Goal: Task Accomplishment & Management: Manage account settings

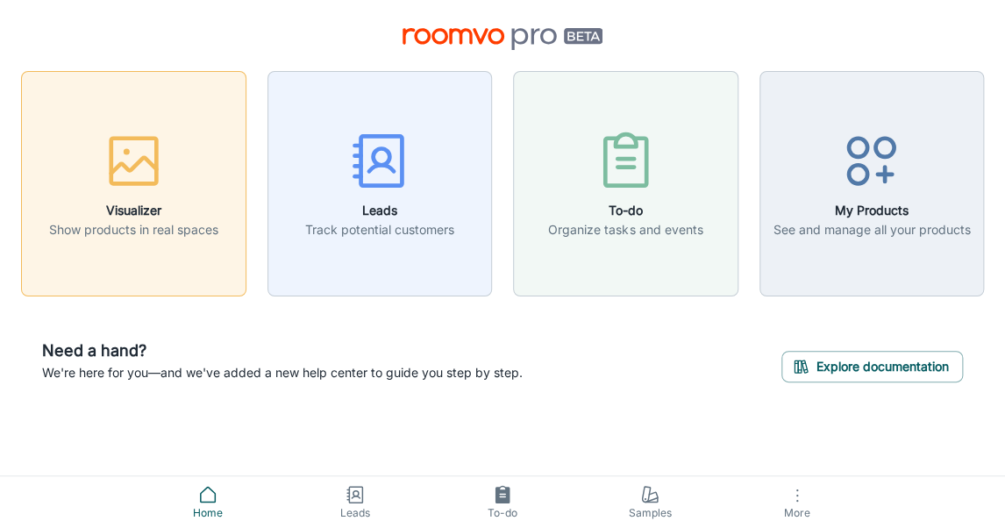
click at [165, 193] on div "button" at bounding box center [133, 164] width 169 height 73
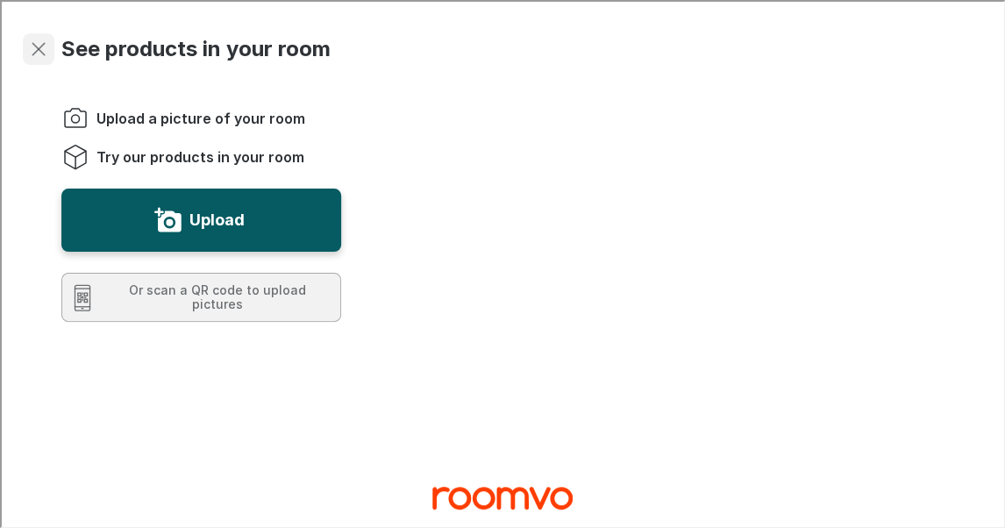
click at [23, 43] on button "Exit visualizer" at bounding box center [37, 48] width 32 height 32
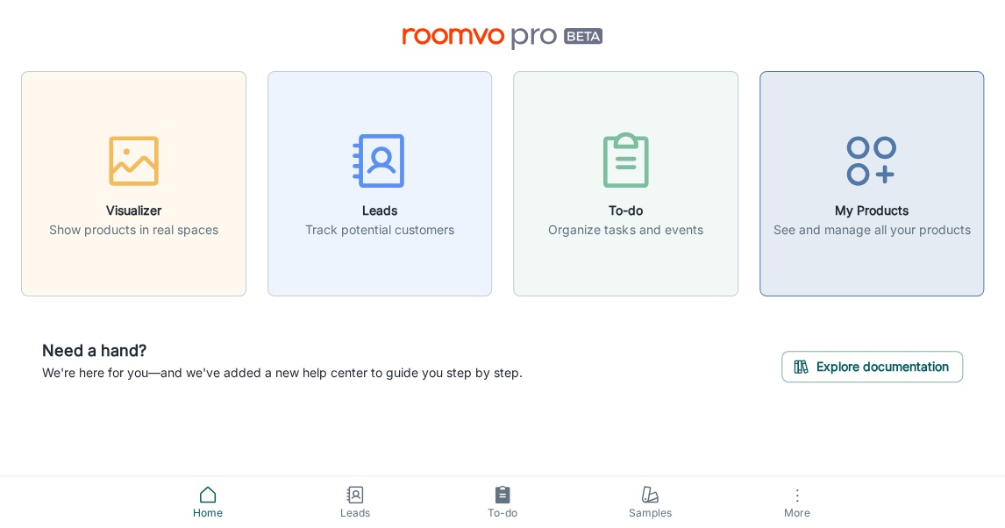
click at [843, 212] on h6 "My Products" at bounding box center [871, 210] width 197 height 19
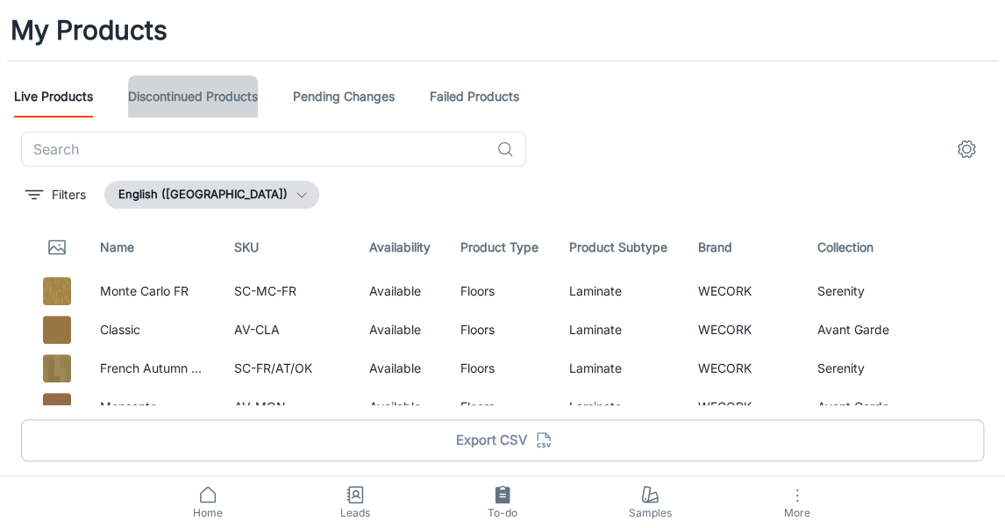
click at [183, 97] on link "Discontinued Products" at bounding box center [193, 96] width 130 height 42
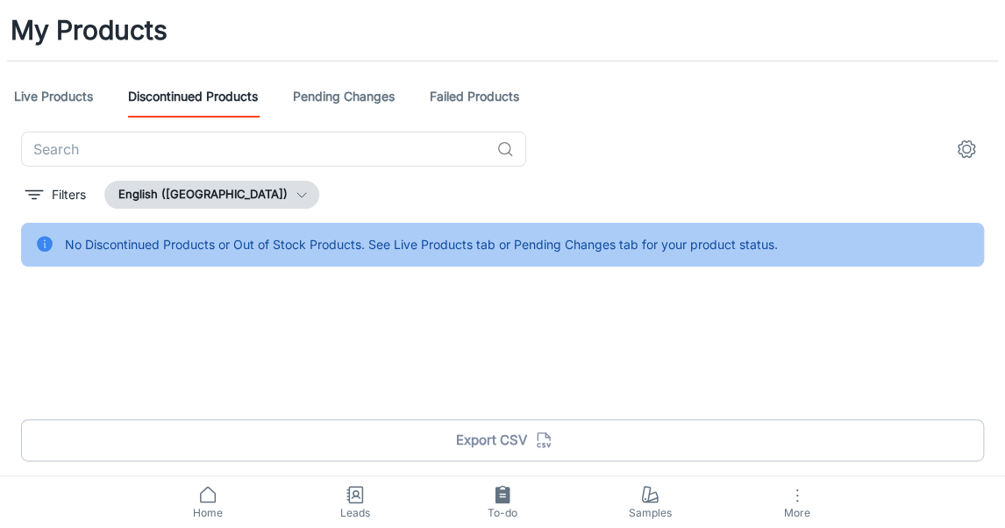
click at [364, 98] on link "Pending Changes" at bounding box center [344, 96] width 102 height 42
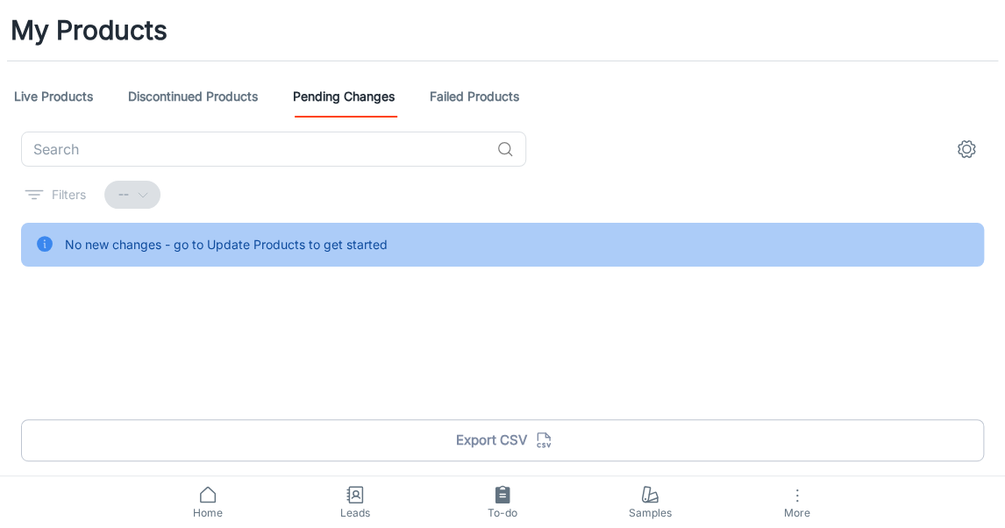
click at [477, 88] on link "Failed Products" at bounding box center [474, 96] width 89 height 42
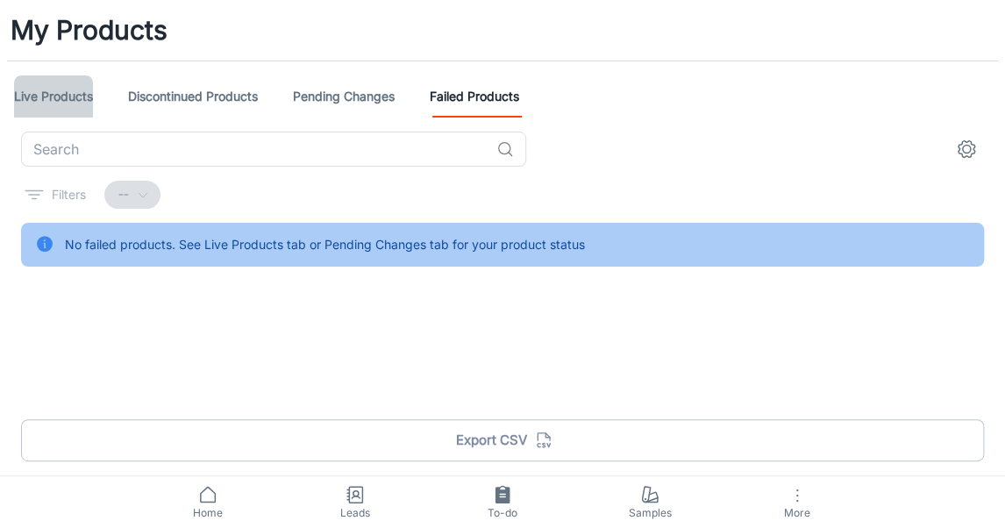
click at [57, 89] on link "Live Products" at bounding box center [53, 96] width 79 height 42
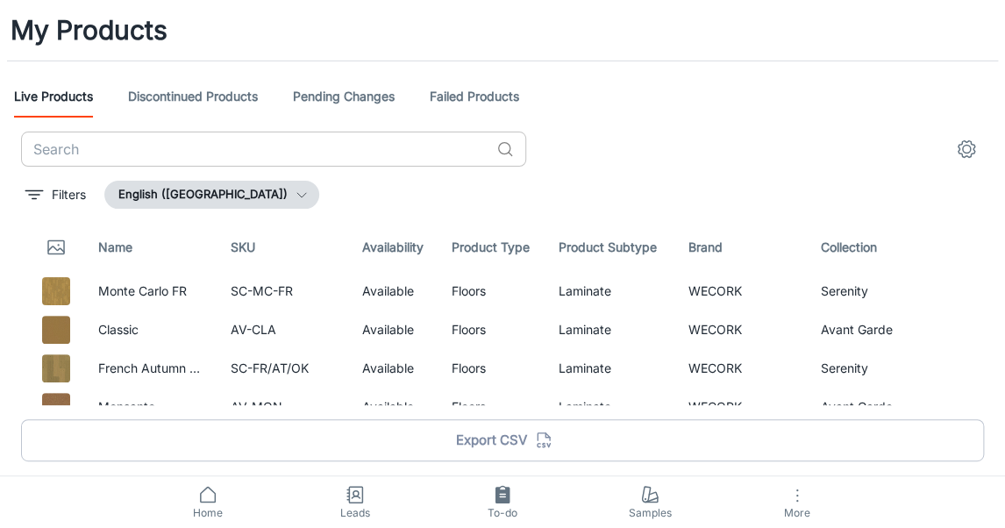
click at [192, 163] on input "text" at bounding box center [255, 149] width 468 height 35
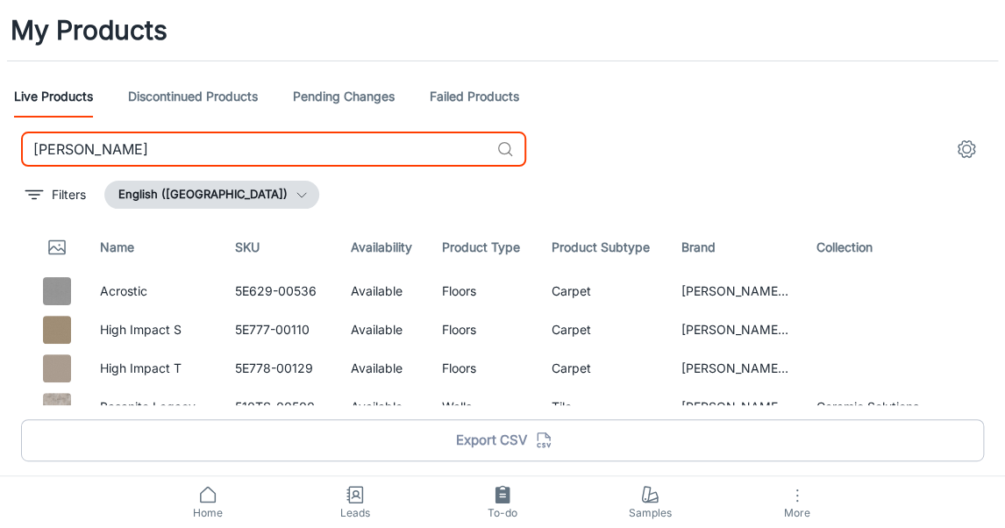
type input "[PERSON_NAME]"
click at [971, 148] on icon "settings" at bounding box center [966, 149] width 21 height 21
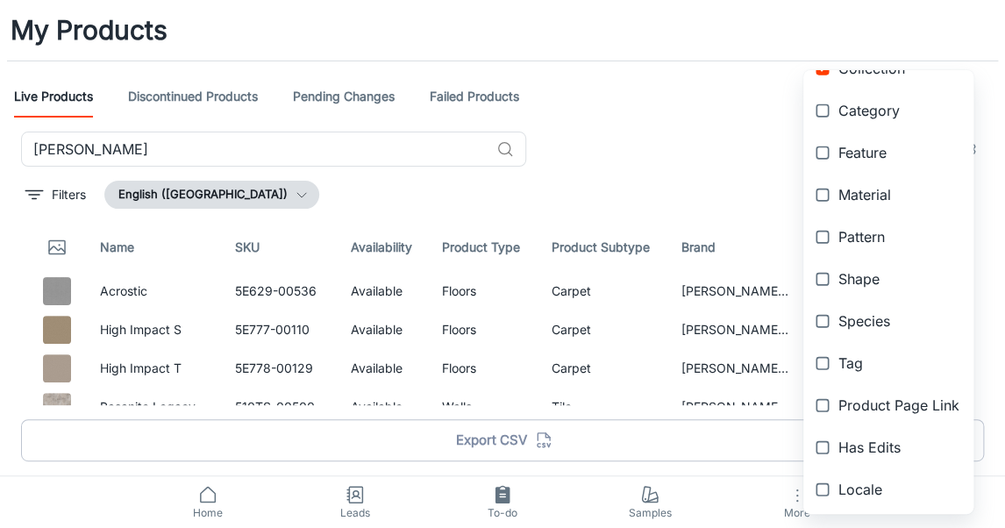
scroll to position [440, 0]
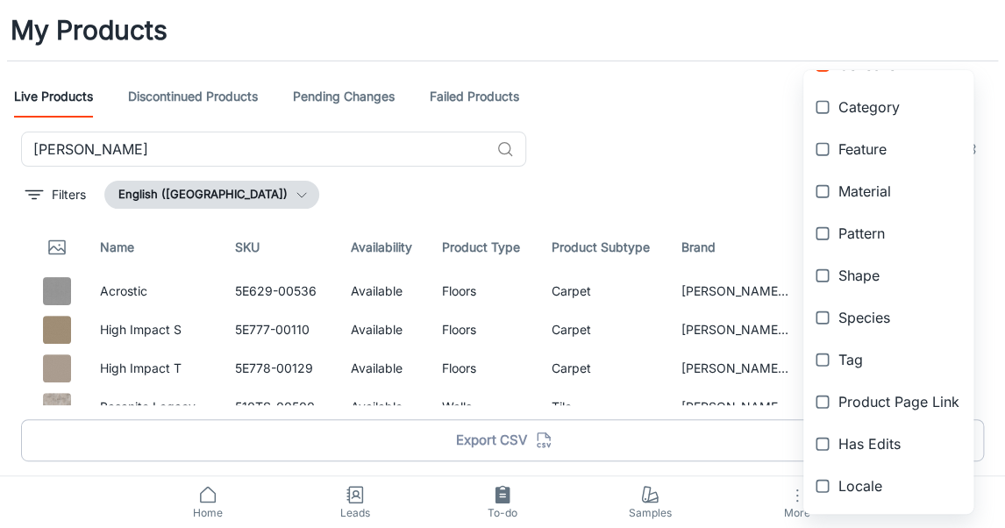
click at [675, 98] on div at bounding box center [502, 264] width 1005 height 528
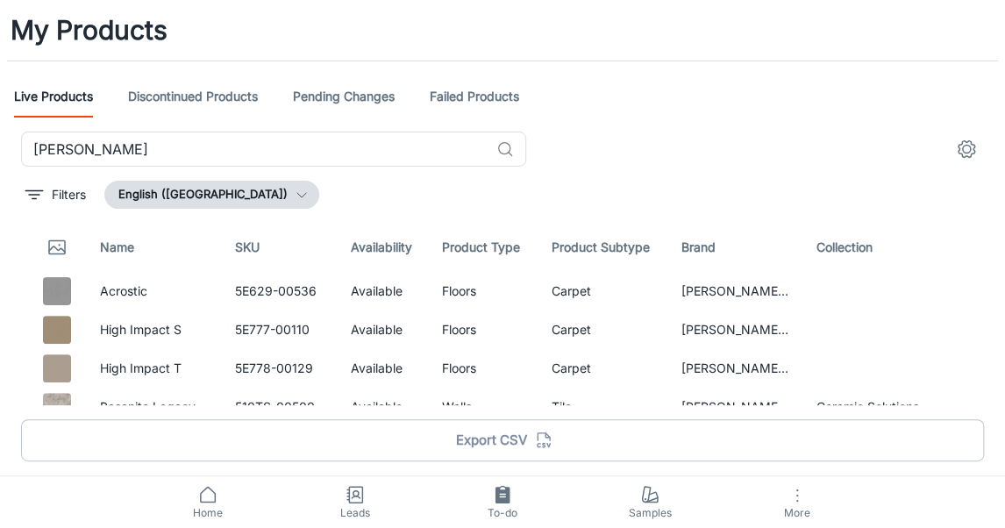
click at [803, 511] on span "More" at bounding box center [797, 512] width 126 height 13
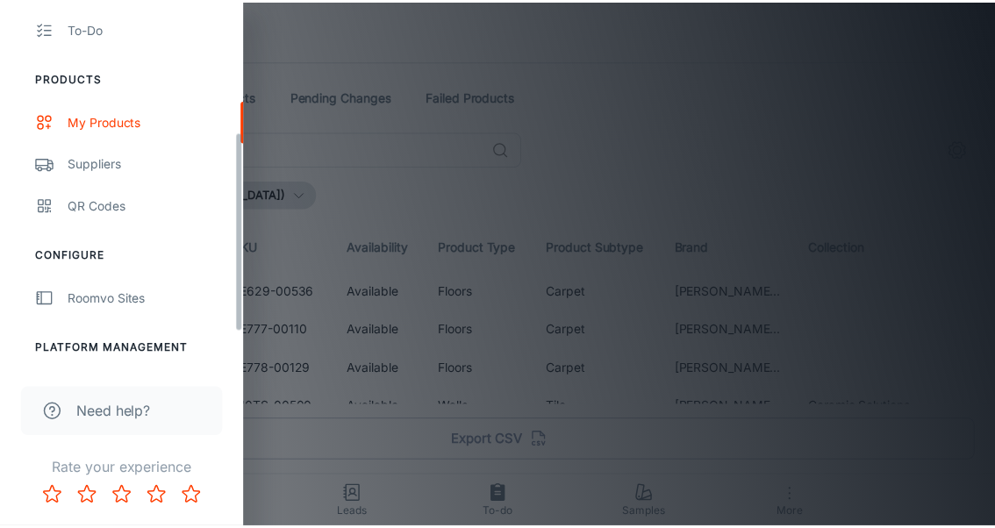
scroll to position [228, 0]
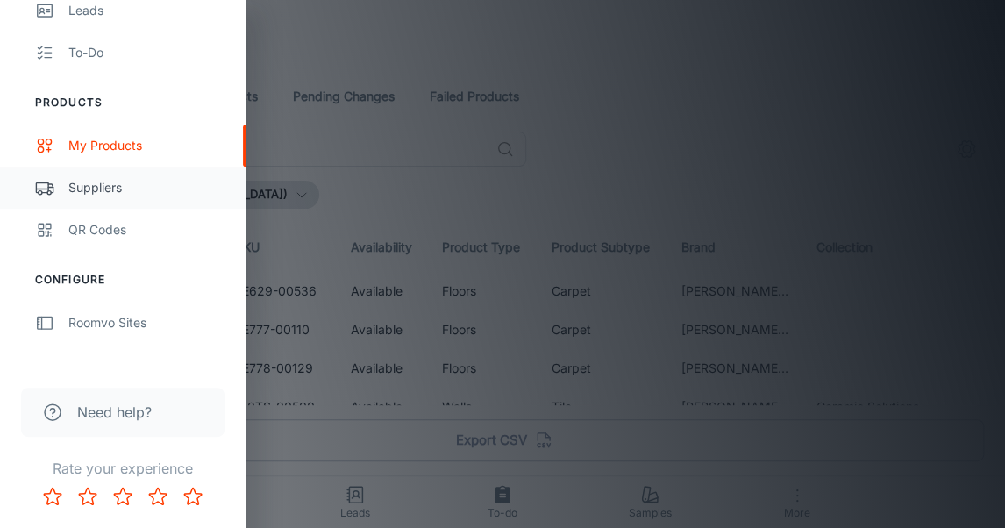
click at [110, 174] on link "Suppliers" at bounding box center [123, 188] width 246 height 42
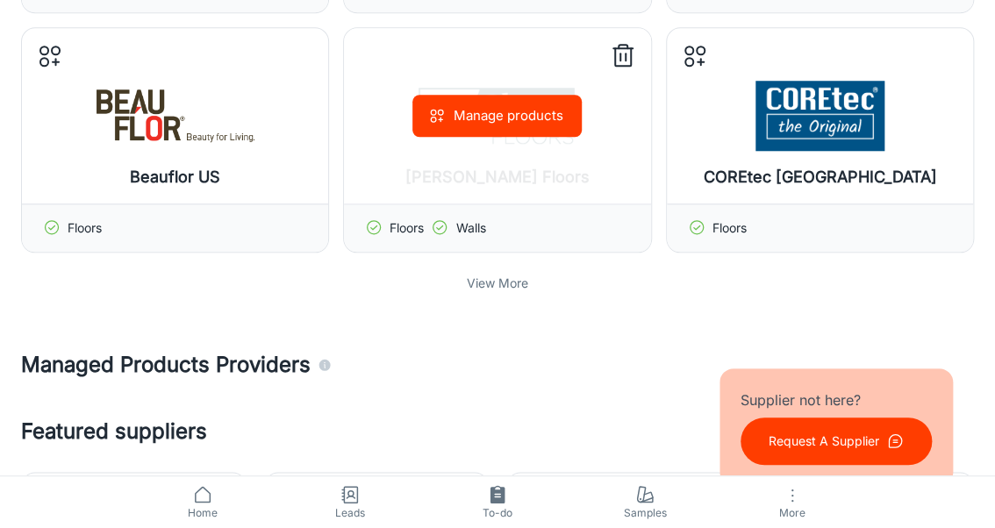
scroll to position [491, 0]
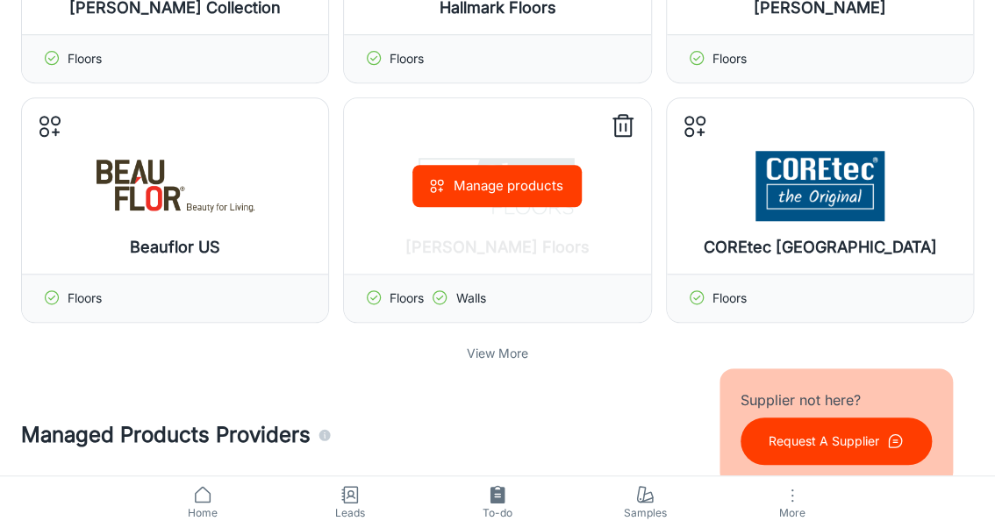
click at [623, 130] on icon at bounding box center [623, 126] width 28 height 28
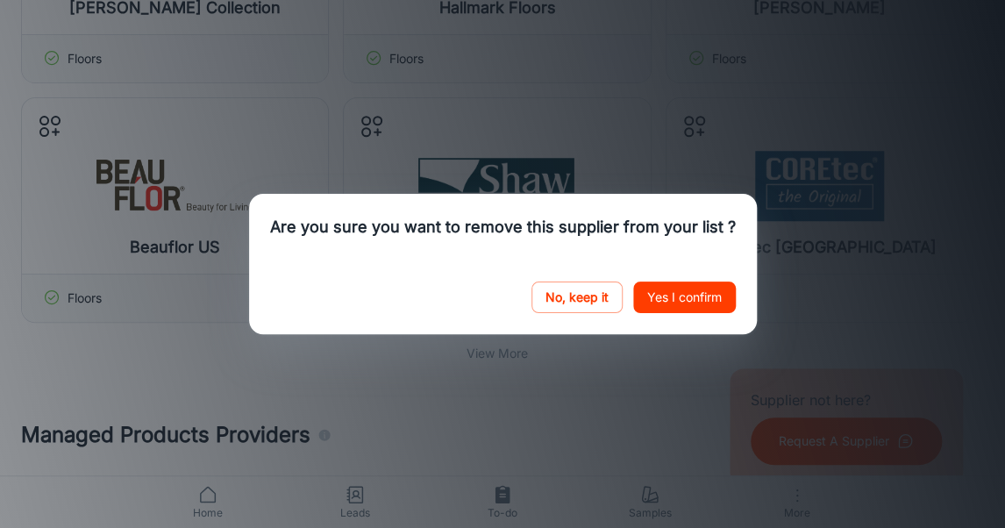
click at [706, 307] on button "Yes I confirm" at bounding box center [684, 298] width 103 height 32
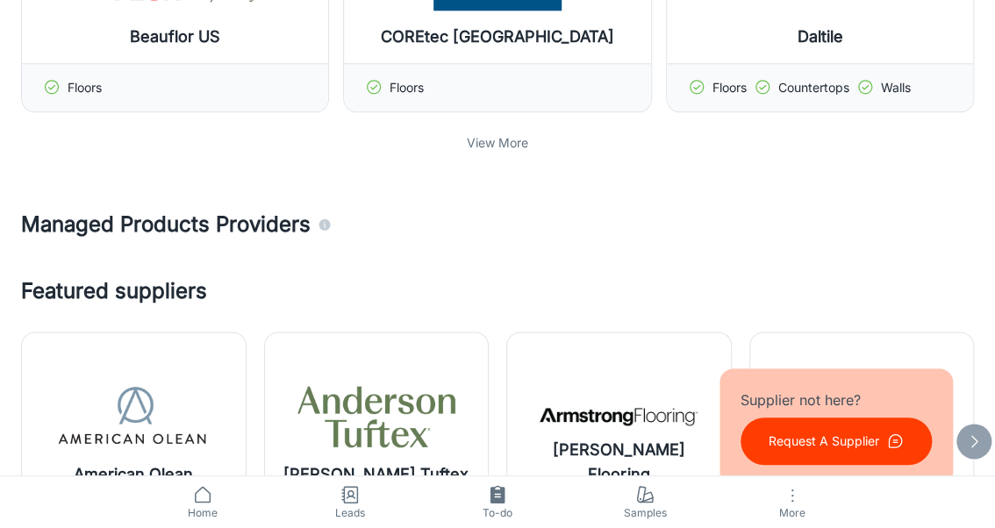
scroll to position [702, 0]
click at [501, 143] on p "View More" at bounding box center [497, 142] width 61 height 19
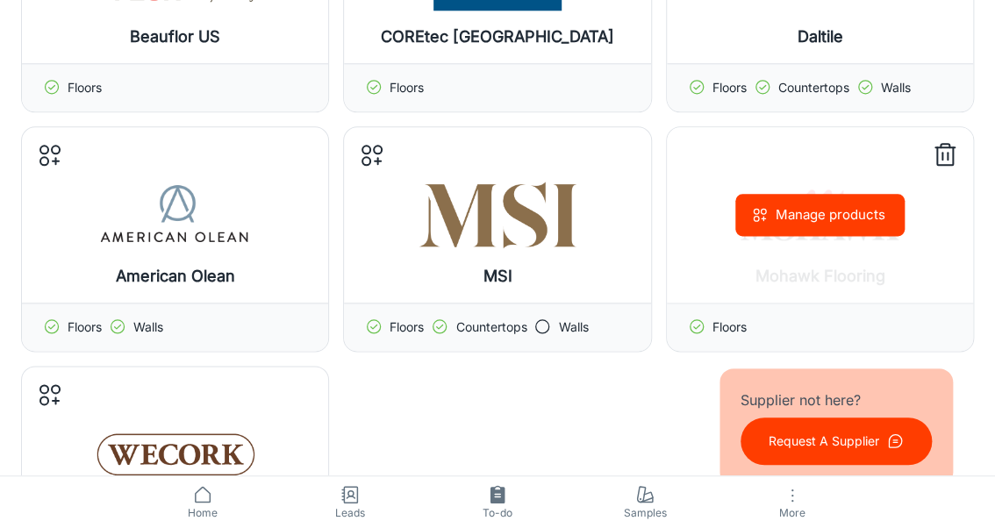
click at [933, 157] on icon at bounding box center [945, 155] width 28 height 28
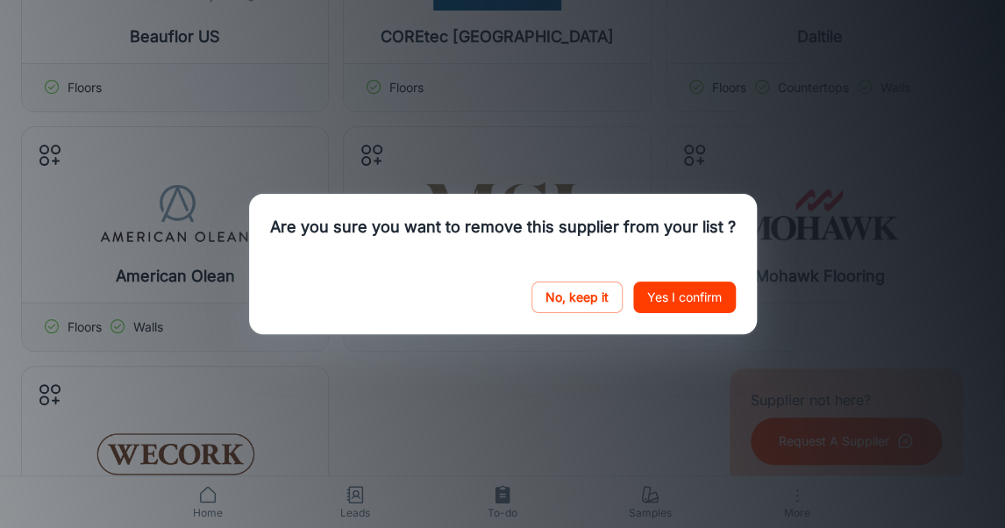
click at [704, 302] on button "Yes I confirm" at bounding box center [684, 298] width 103 height 32
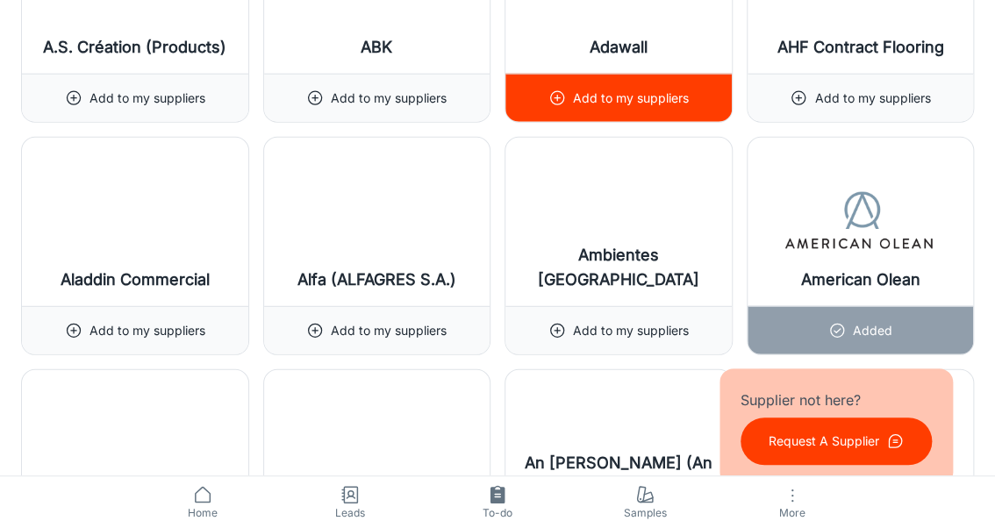
scroll to position [1895, 0]
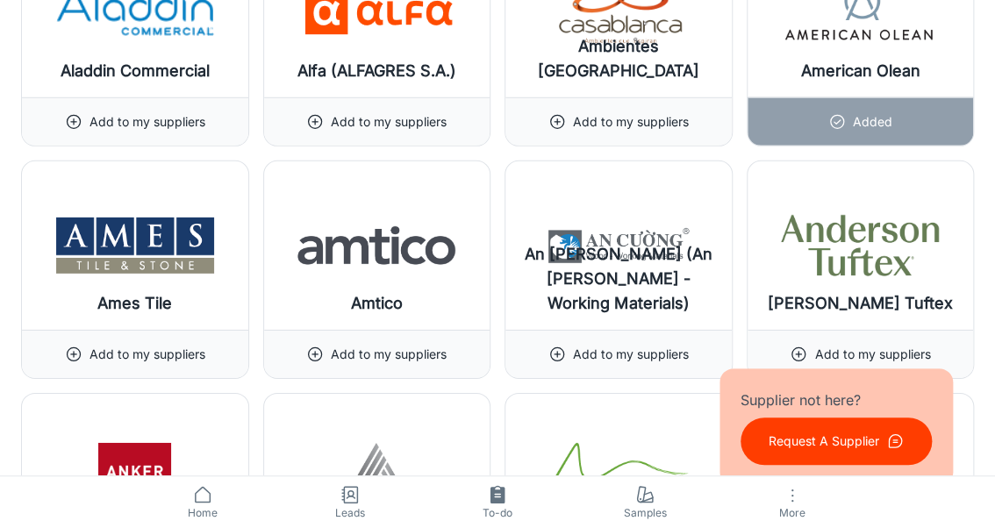
click at [847, 441] on p "Request A Supplier" at bounding box center [824, 441] width 111 height 19
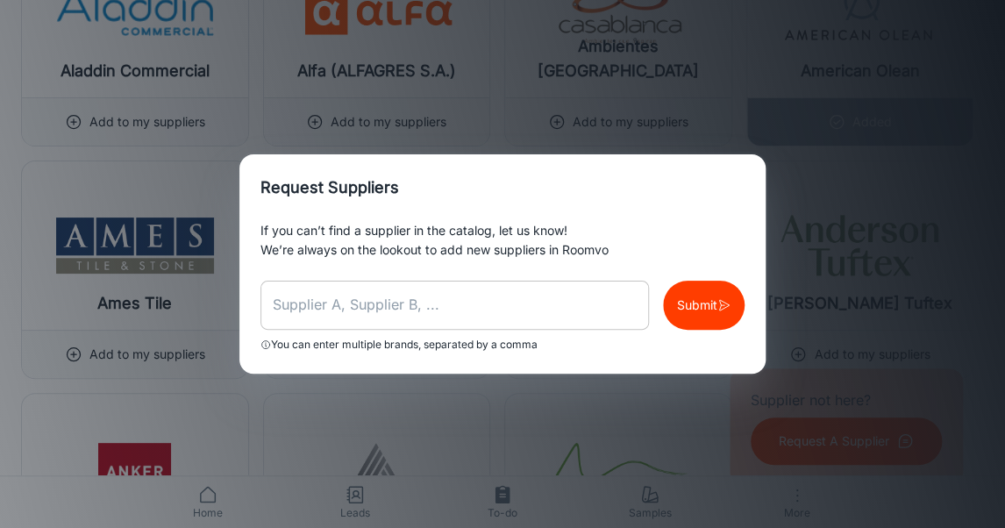
click at [427, 305] on input "text" at bounding box center [455, 305] width 389 height 49
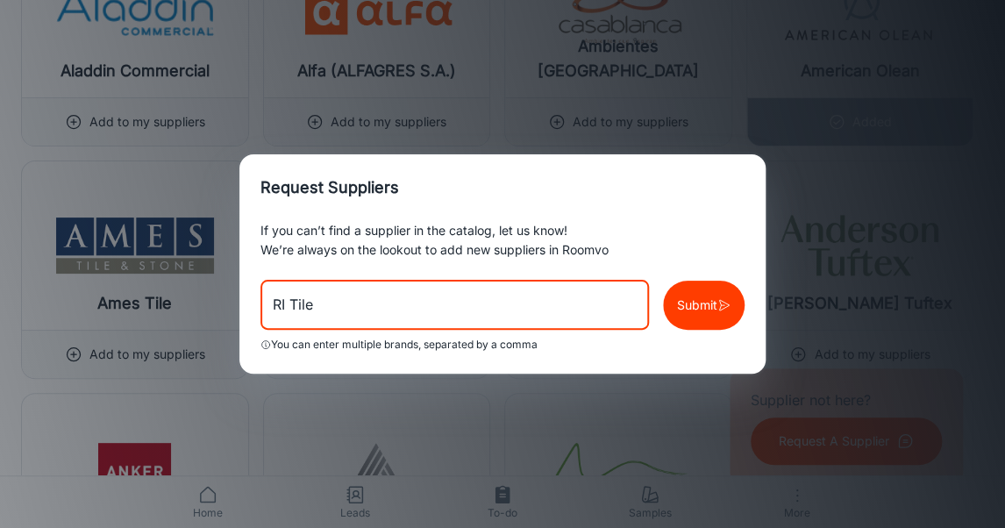
click at [691, 293] on button "Submit" at bounding box center [704, 305] width 82 height 49
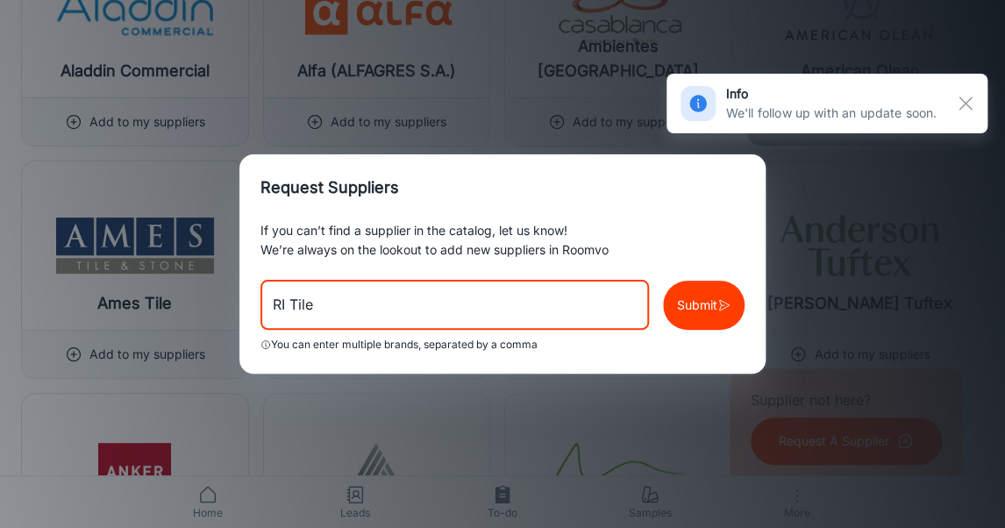
click at [404, 301] on input "RI Tile" at bounding box center [455, 305] width 389 height 49
type input "R"
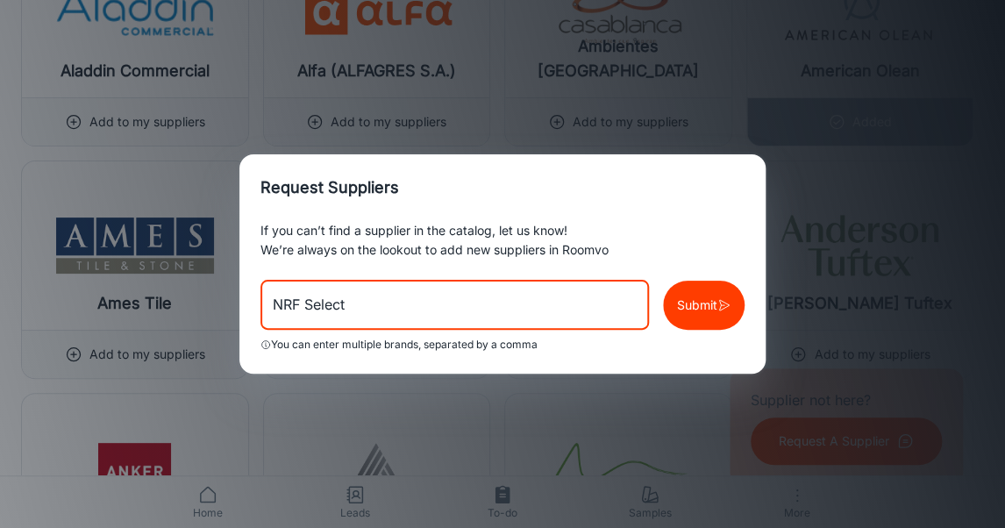
type input "NRF Select"
click at [697, 309] on p "Submit" at bounding box center [697, 305] width 40 height 19
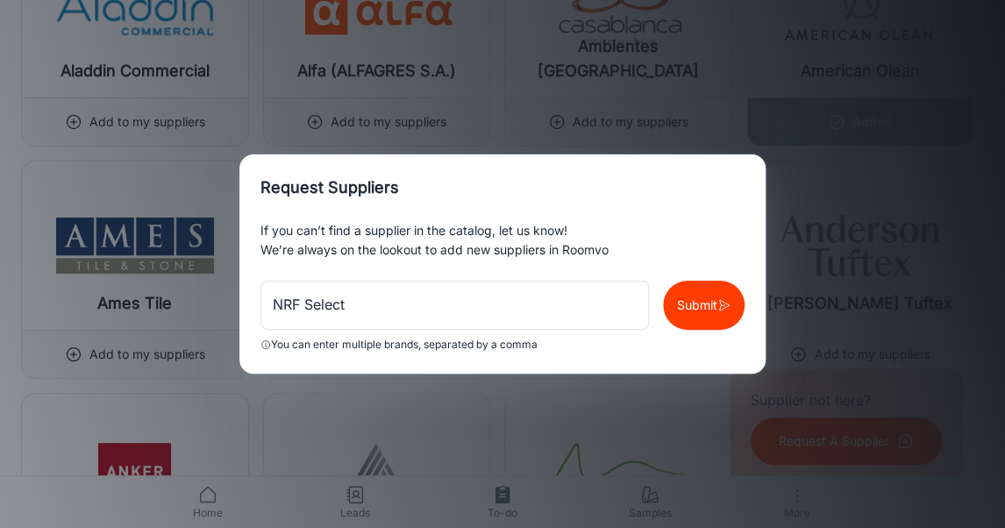
click at [172, 519] on div "Request Suppliers If you can’t find a supplier in the catalog, let us know! We’…" at bounding box center [502, 264] width 1005 height 528
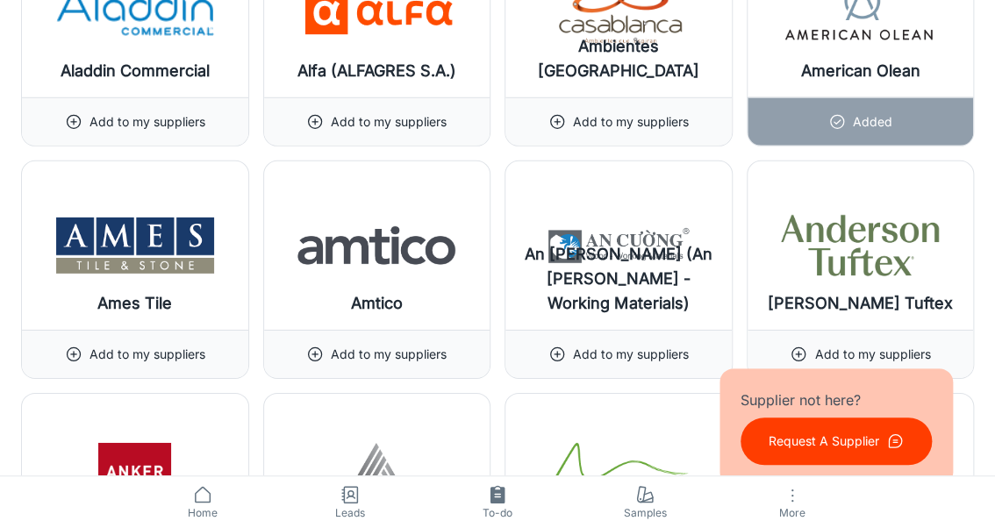
click at [194, 493] on icon at bounding box center [202, 494] width 21 height 21
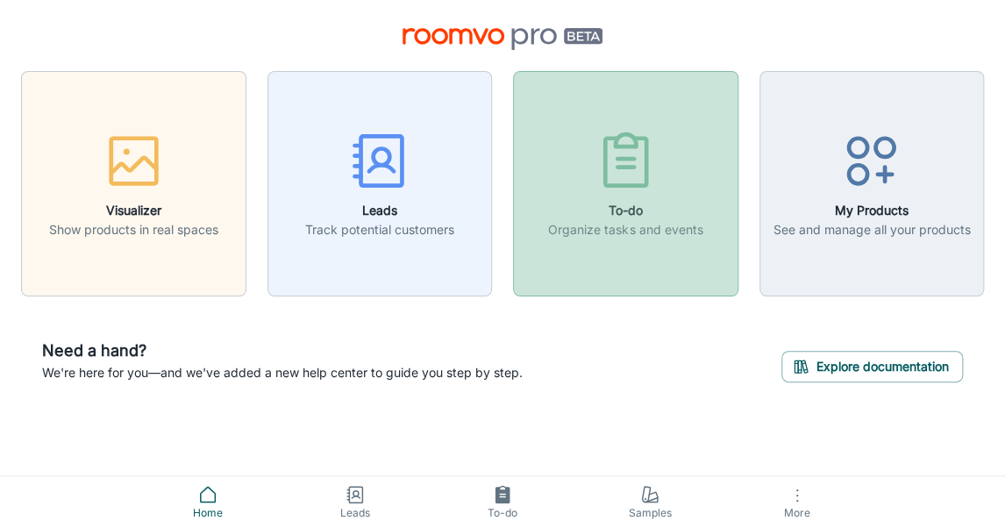
click at [639, 189] on icon "button" at bounding box center [626, 161] width 66 height 66
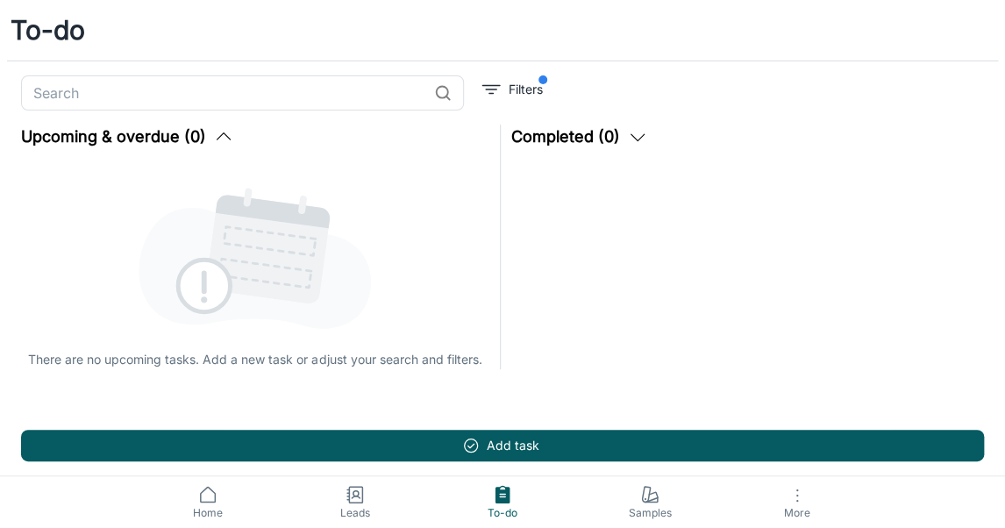
click at [372, 490] on link "Leads" at bounding box center [355, 502] width 147 height 52
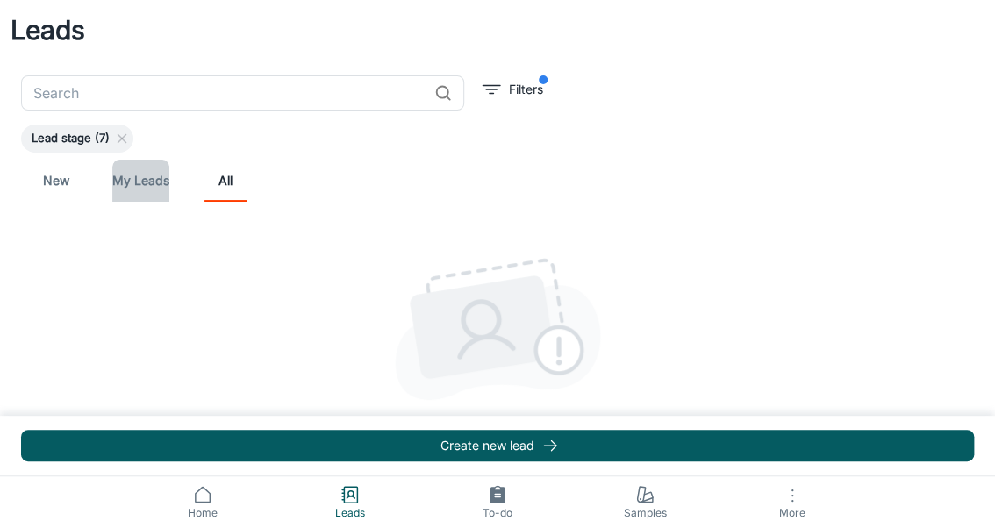
click at [140, 188] on link "My Leads" at bounding box center [140, 181] width 57 height 42
click at [67, 181] on link "New" at bounding box center [56, 181] width 42 height 42
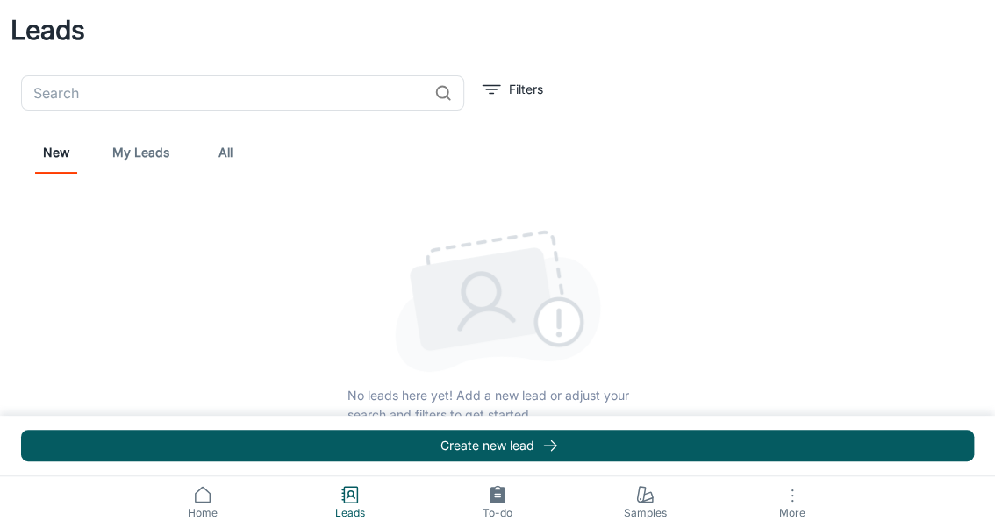
click at [797, 500] on icon "button" at bounding box center [792, 495] width 21 height 21
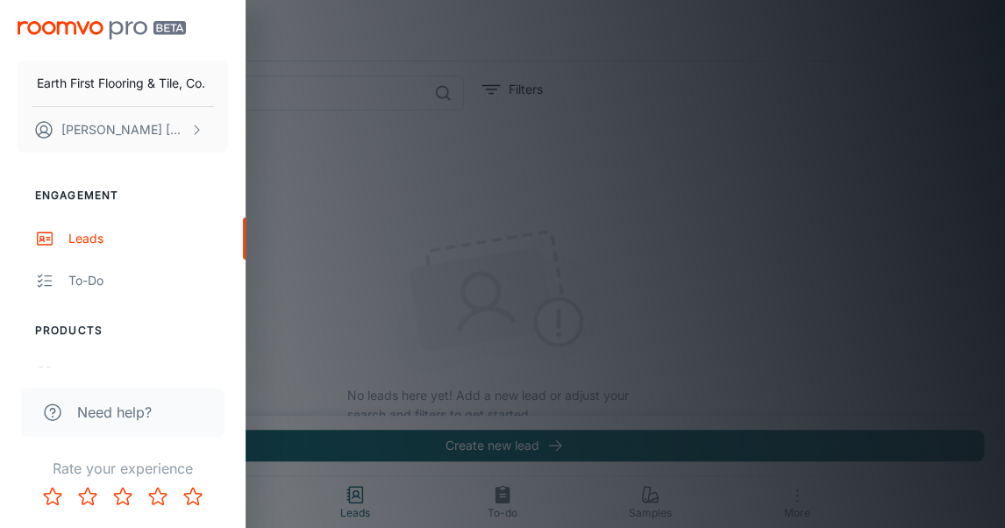
click at [797, 500] on div at bounding box center [502, 264] width 1005 height 528
